Goal: Check status: Check status

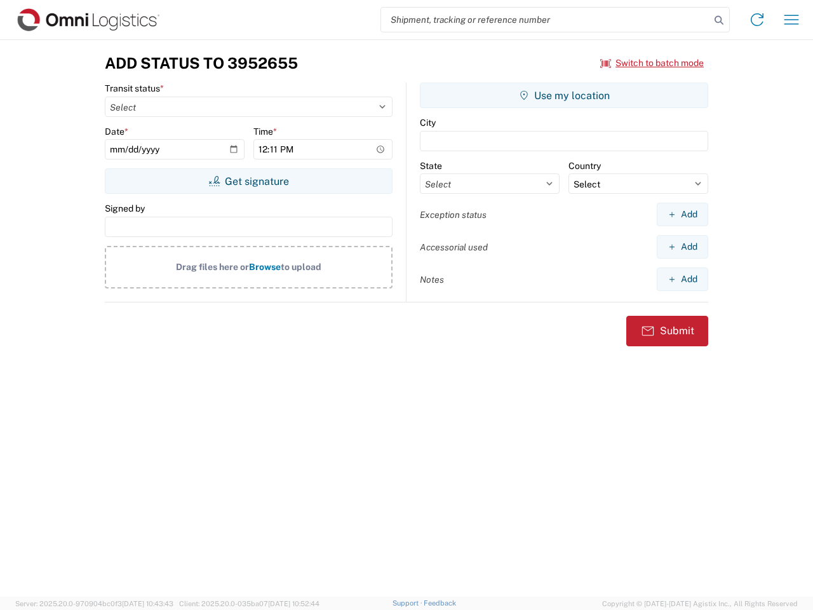
click at [545, 20] on input "search" at bounding box center [545, 20] width 329 height 24
click at [719, 20] on icon at bounding box center [719, 20] width 18 height 18
click at [757, 20] on icon at bounding box center [757, 20] width 20 height 20
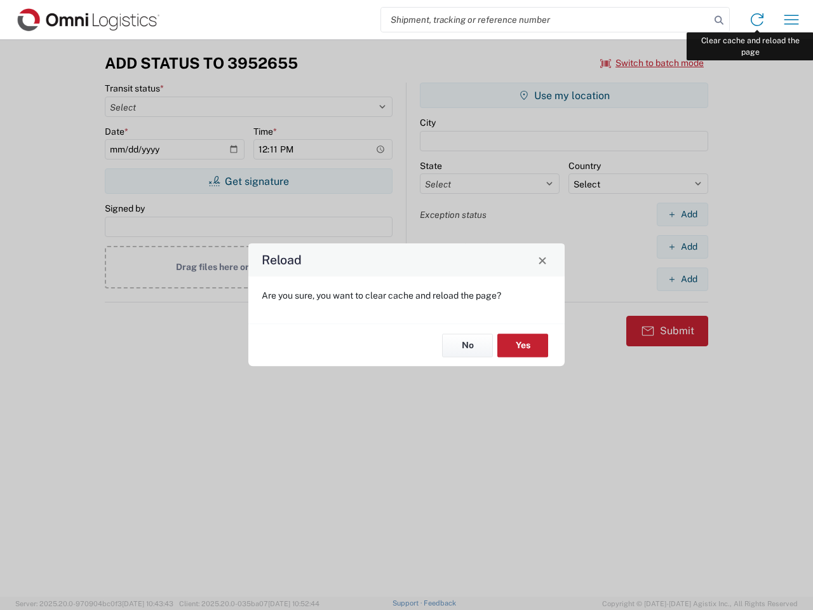
click at [791, 20] on div "Reload Are you sure, you want to clear cache and reload the page? No Yes" at bounding box center [406, 305] width 813 height 610
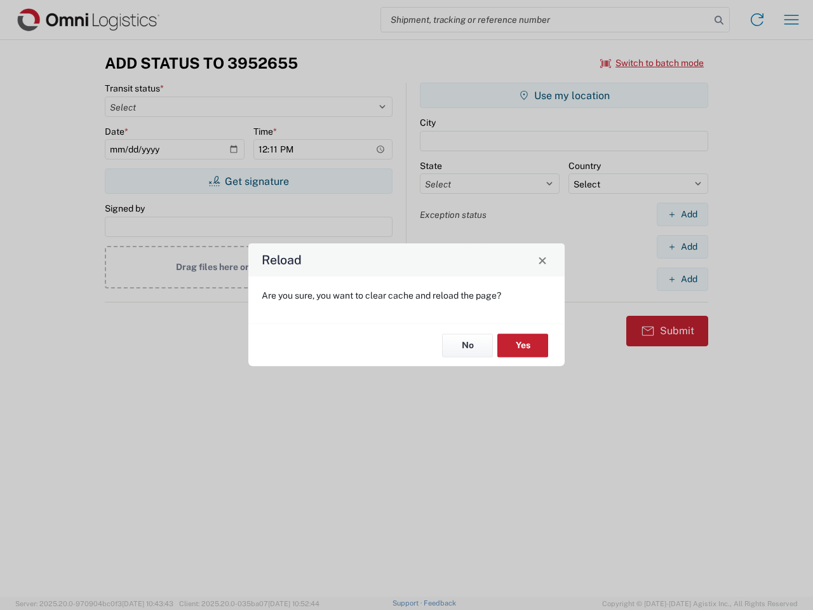
click at [652, 63] on div "Reload Are you sure, you want to clear cache and reload the page? No Yes" at bounding box center [406, 305] width 813 height 610
click at [248, 181] on div "Reload Are you sure, you want to clear cache and reload the page? No Yes" at bounding box center [406, 305] width 813 height 610
click at [564, 95] on div "Reload Are you sure, you want to clear cache and reload the page? No Yes" at bounding box center [406, 305] width 813 height 610
click at [682, 214] on div "Reload Are you sure, you want to clear cache and reload the page? No Yes" at bounding box center [406, 305] width 813 height 610
click at [682, 246] on div "Reload Are you sure, you want to clear cache and reload the page? No Yes" at bounding box center [406, 305] width 813 height 610
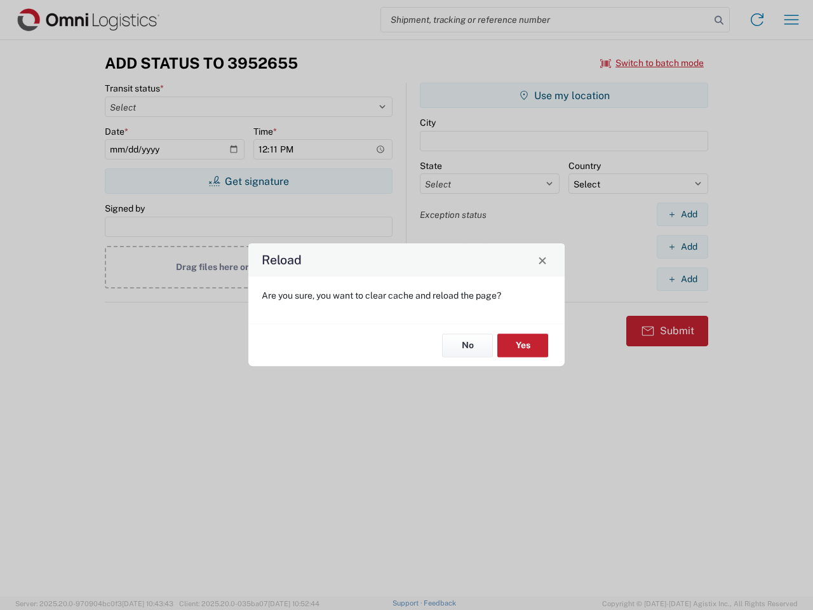
click at [682, 279] on div "Reload Are you sure, you want to clear cache and reload the page? No Yes" at bounding box center [406, 305] width 813 height 610
